Goal: Task Accomplishment & Management: Manage account settings

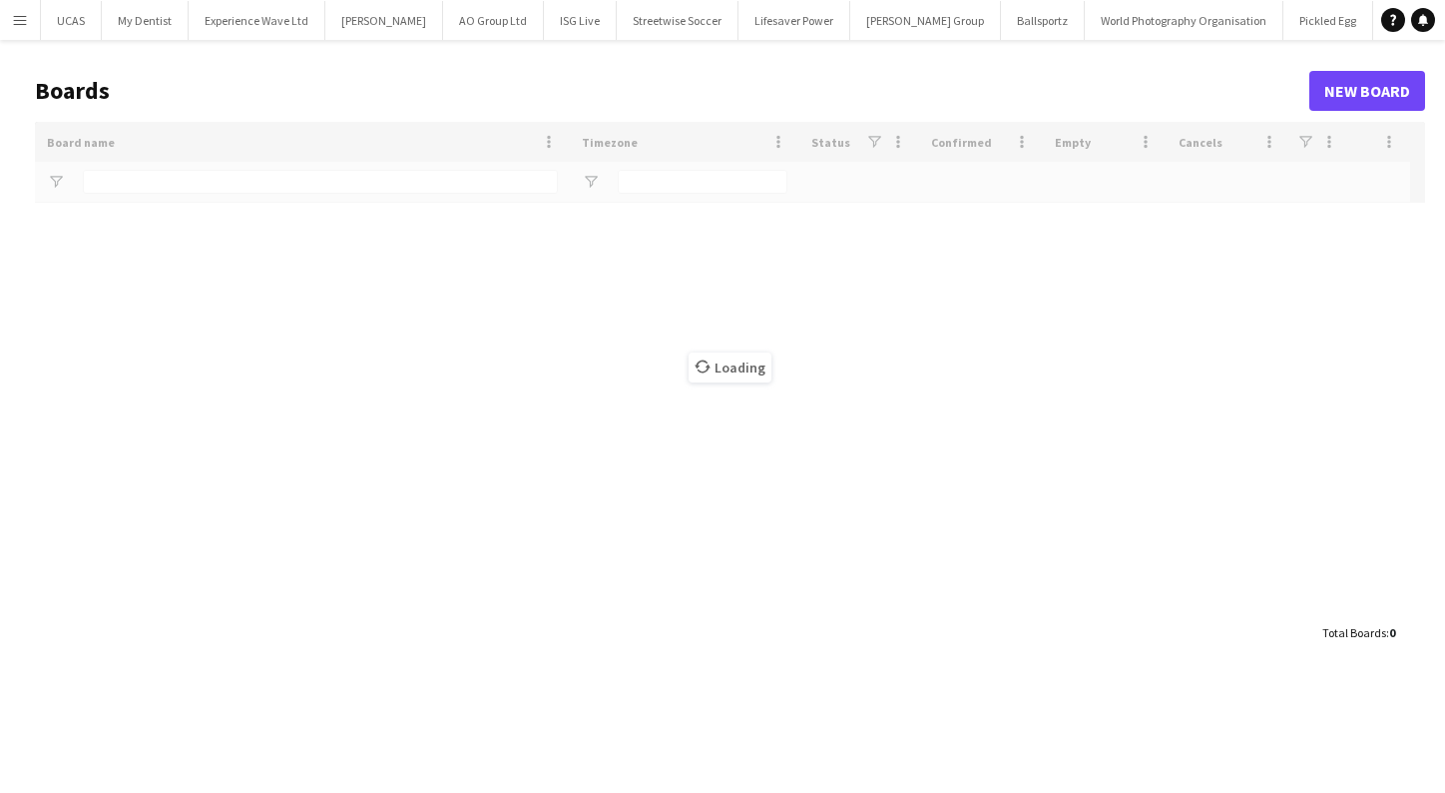
type input "**********"
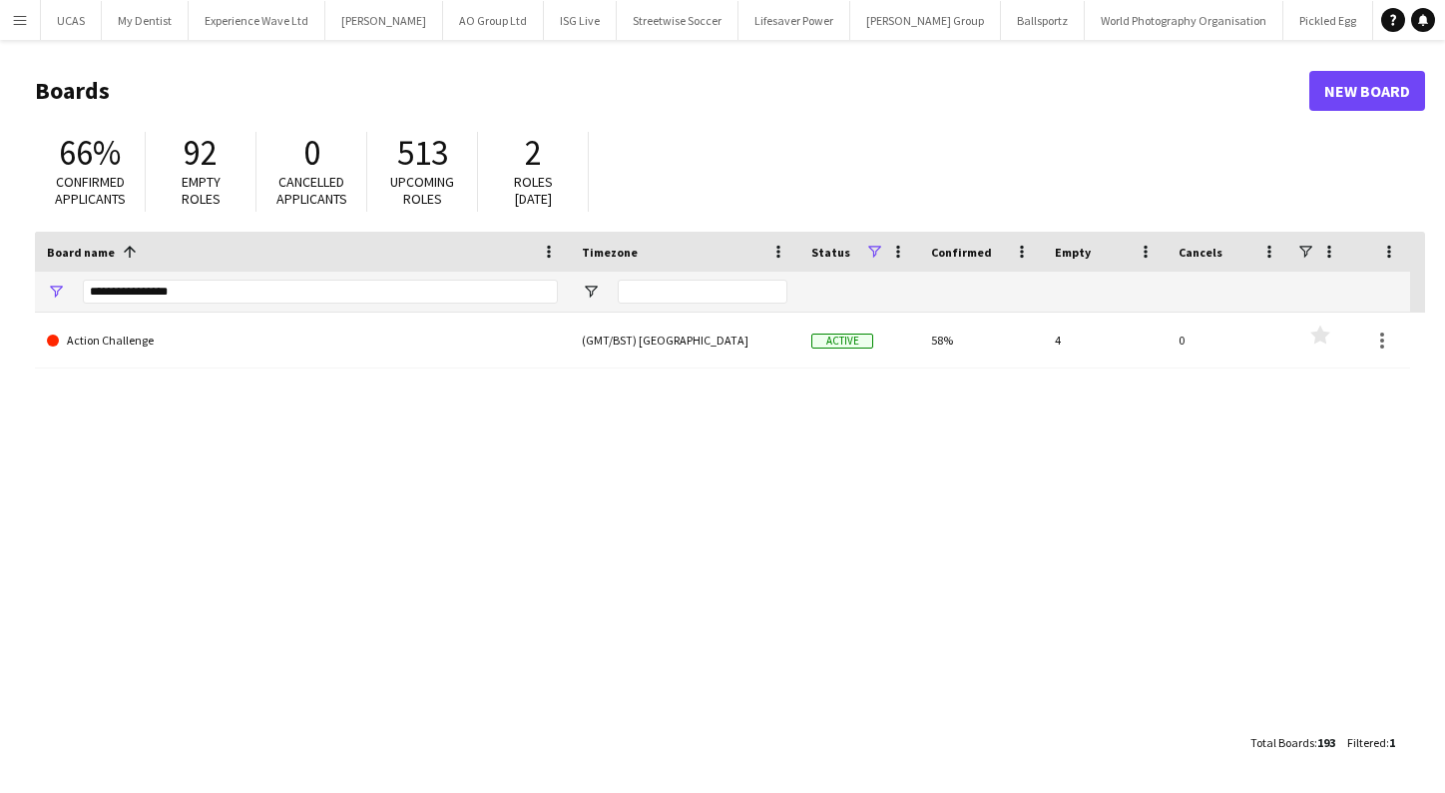
click at [20, 24] on app-icon "Menu" at bounding box center [20, 20] width 16 height 16
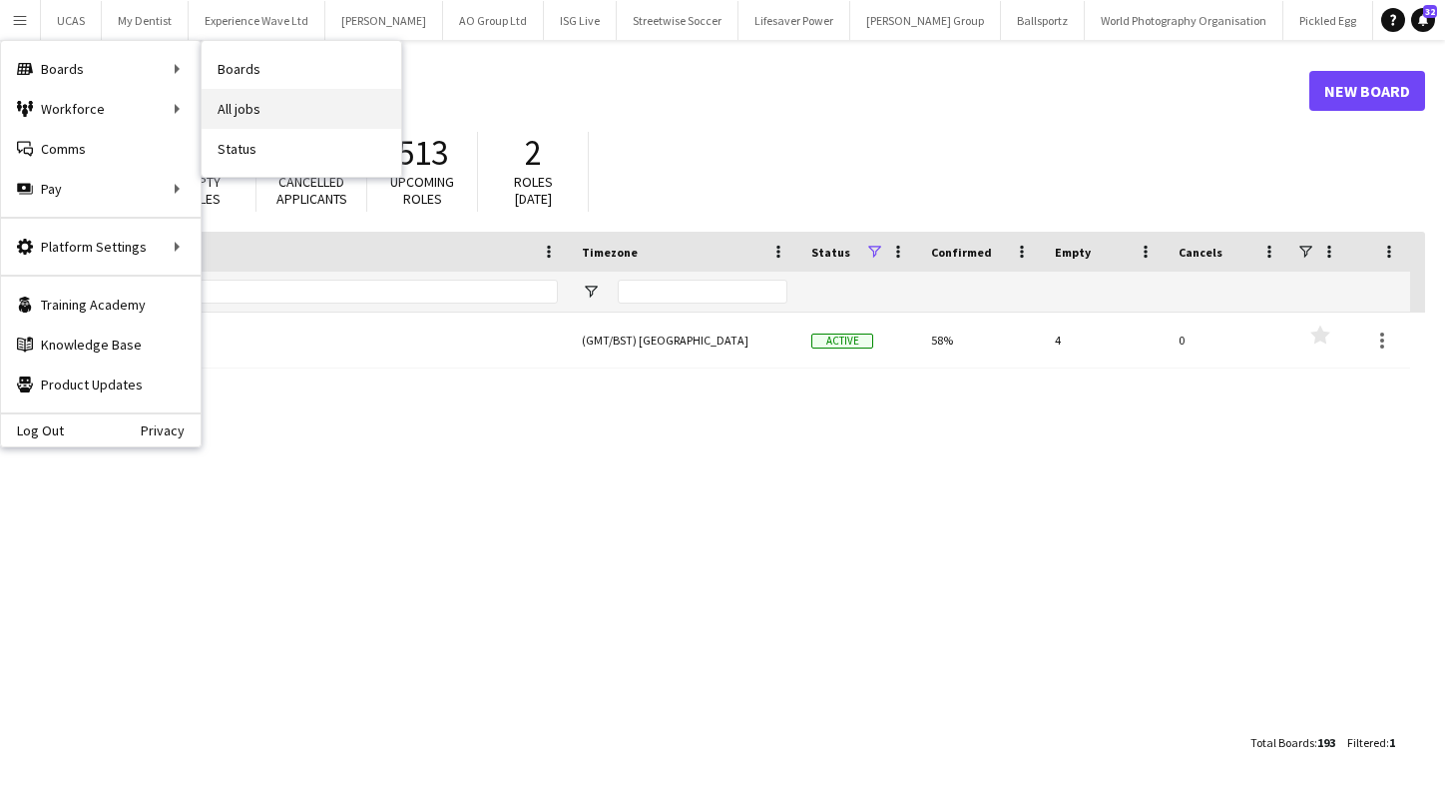
click at [250, 112] on link "All jobs" at bounding box center [302, 109] width 200 height 40
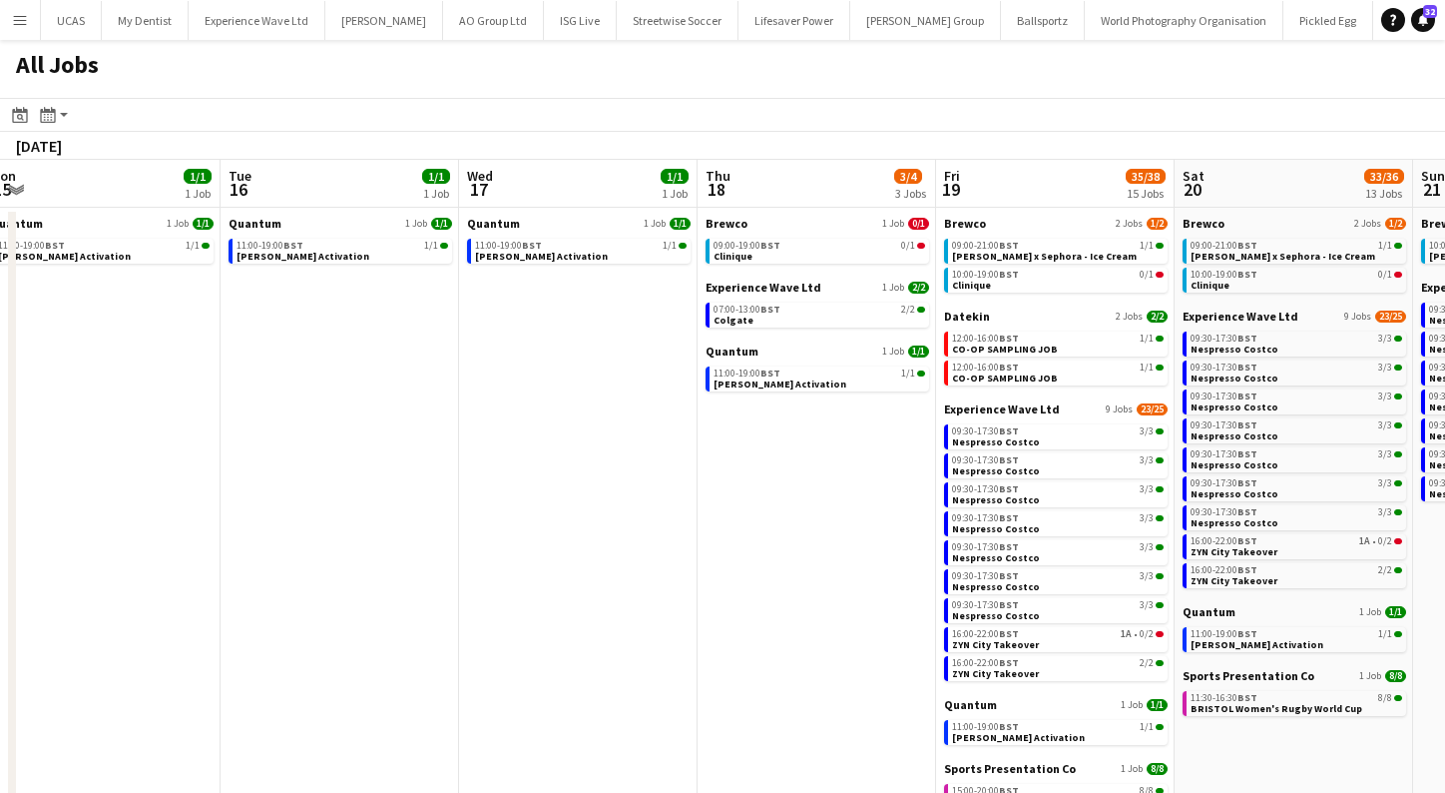
scroll to position [0, 736]
click at [777, 316] on link "07:00-13:00 BST 2/2 Colgate" at bounding box center [818, 313] width 212 height 23
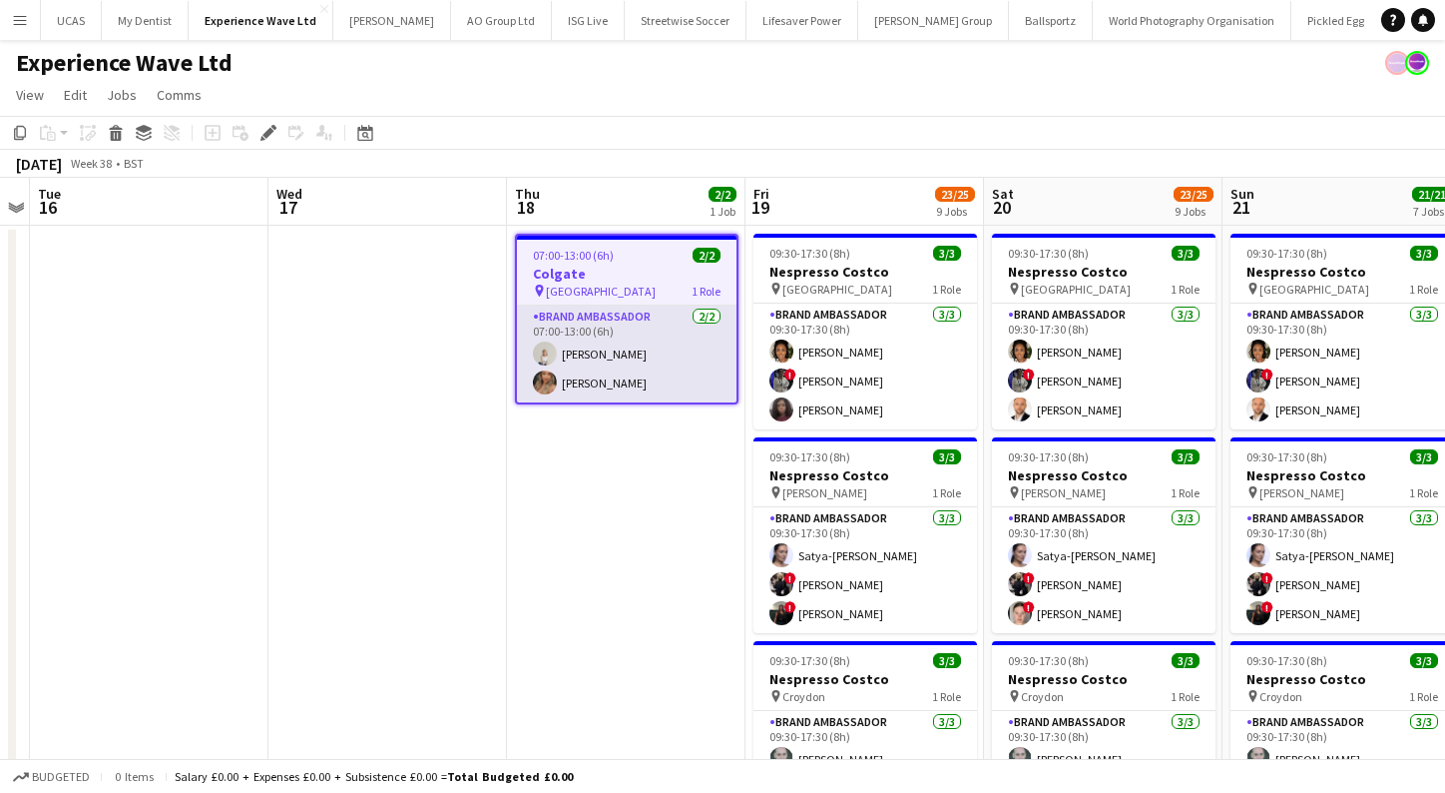
click at [645, 372] on app-card-role "Brand Ambassador 2/2 07:00-13:00 (6h) Alina Sorokina Winifred Doherty Gomez" at bounding box center [627, 353] width 220 height 97
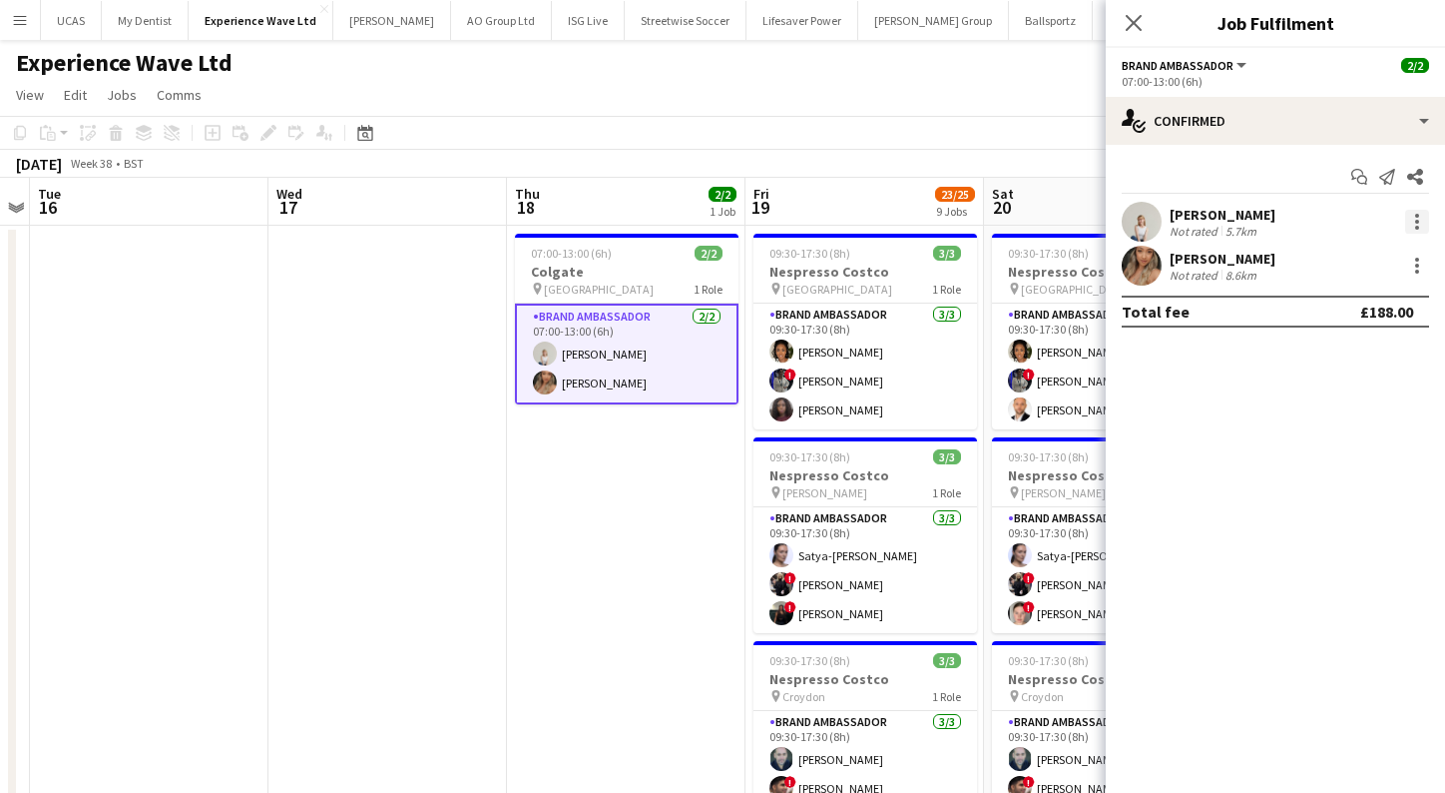
click at [1417, 227] on div at bounding box center [1418, 228] width 4 height 4
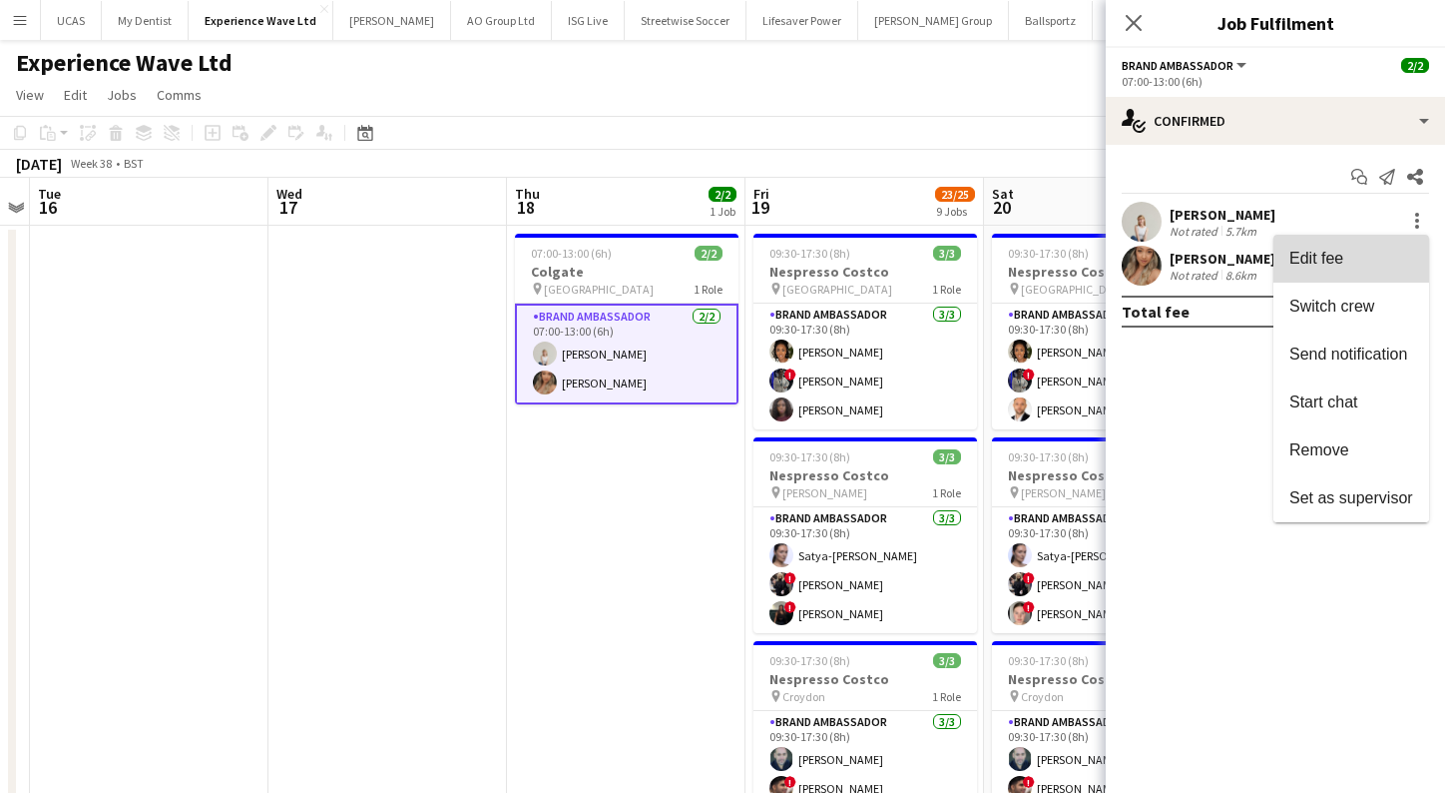
click at [1299, 264] on span "Edit fee" at bounding box center [1317, 258] width 54 height 17
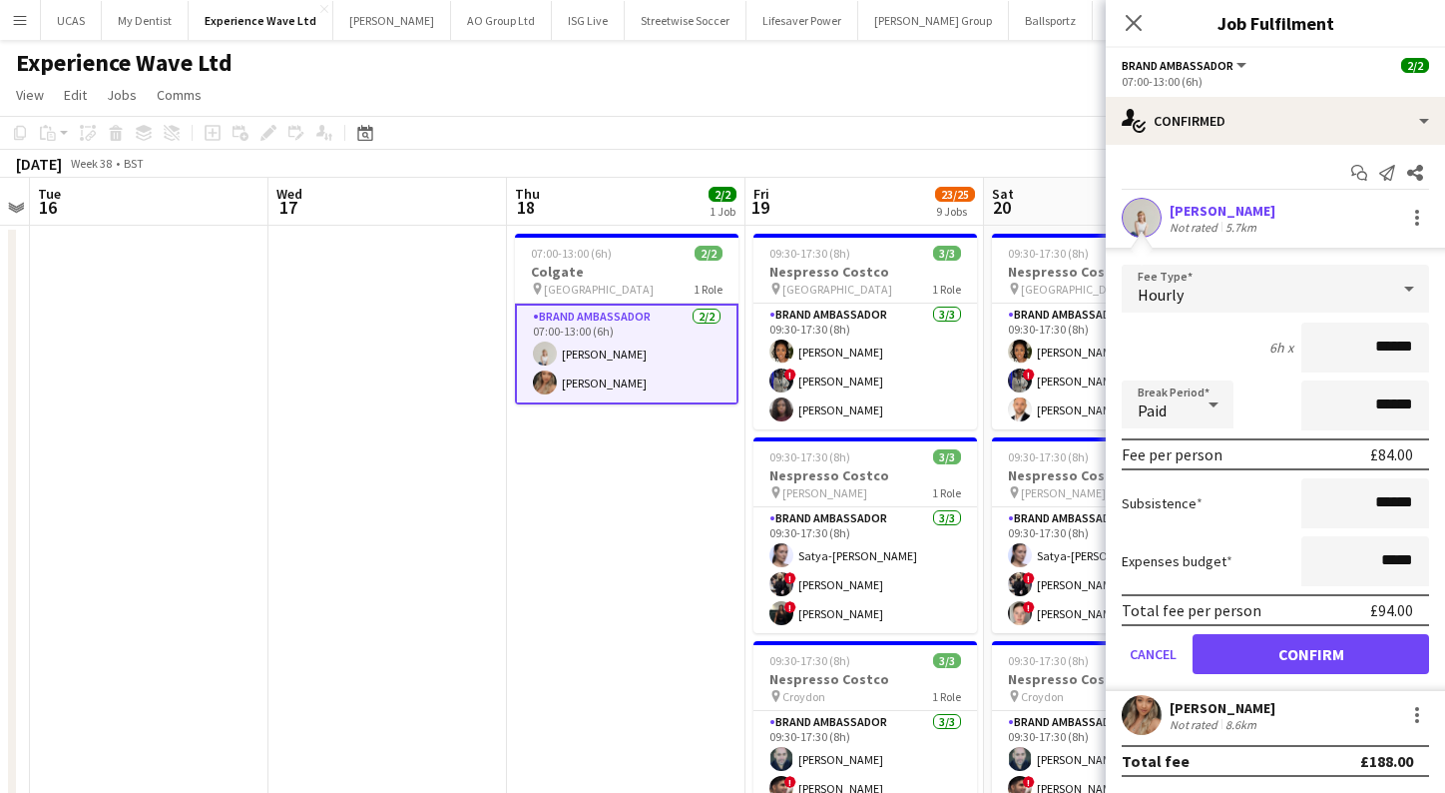
scroll to position [4, 0]
click at [1148, 14] on div "Close pop-in" at bounding box center [1134, 23] width 56 height 46
click at [1127, 26] on icon "Close pop-in" at bounding box center [1133, 22] width 19 height 19
